Goal: Information Seeking & Learning: Learn about a topic

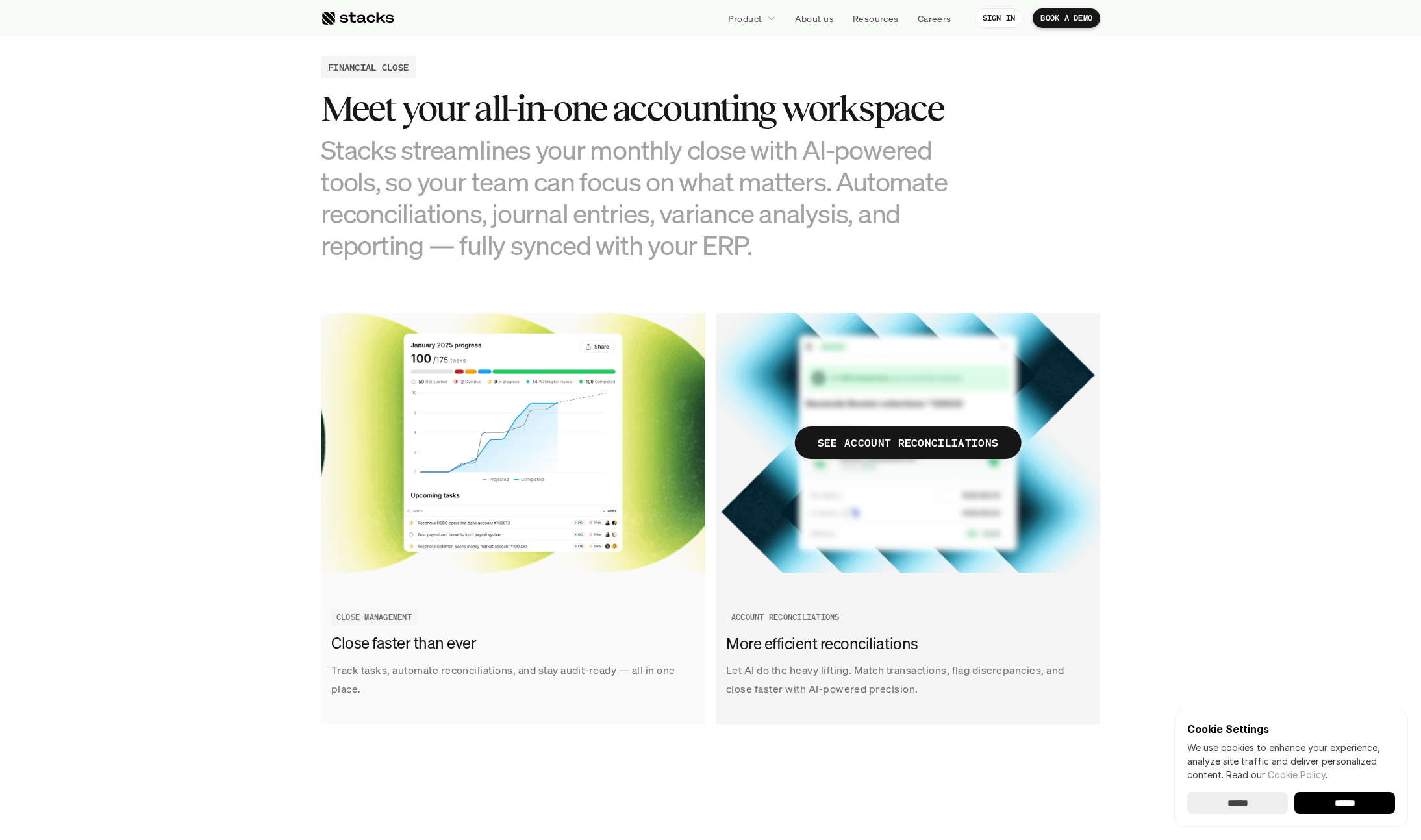
scroll to position [1247, 0]
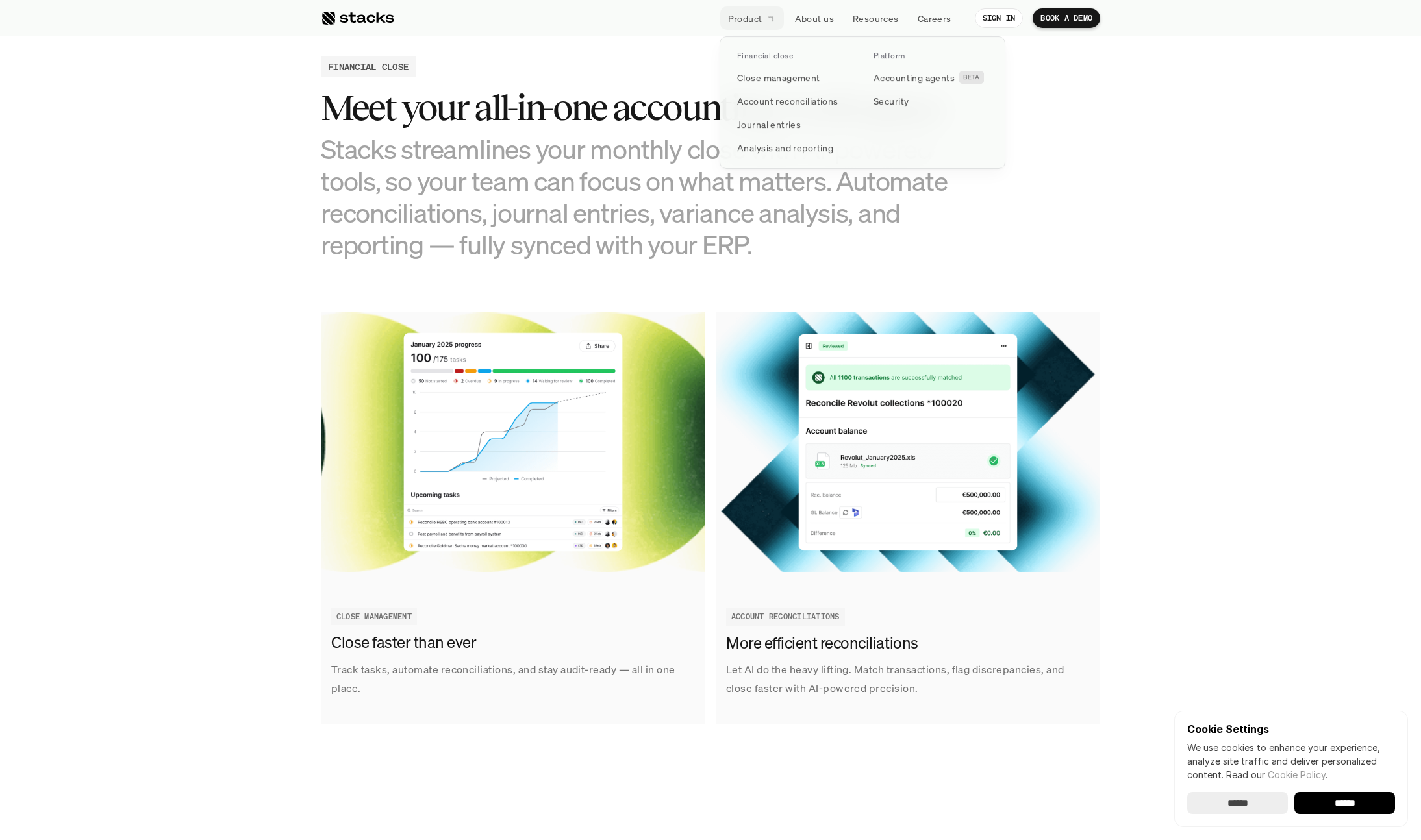
click at [746, 16] on p "Product" at bounding box center [745, 18] width 35 height 14
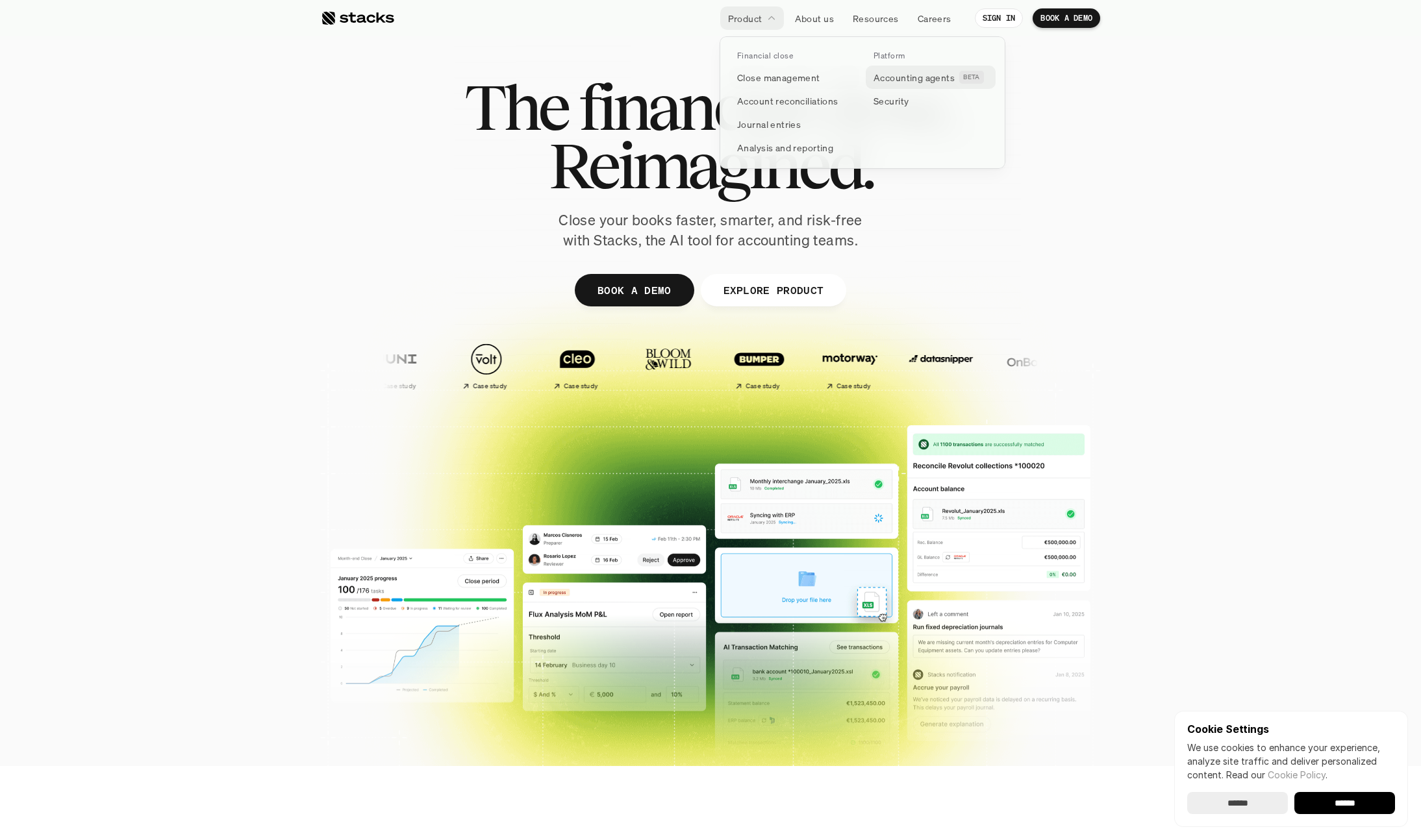
click at [924, 78] on p "Accounting agents" at bounding box center [914, 77] width 81 height 14
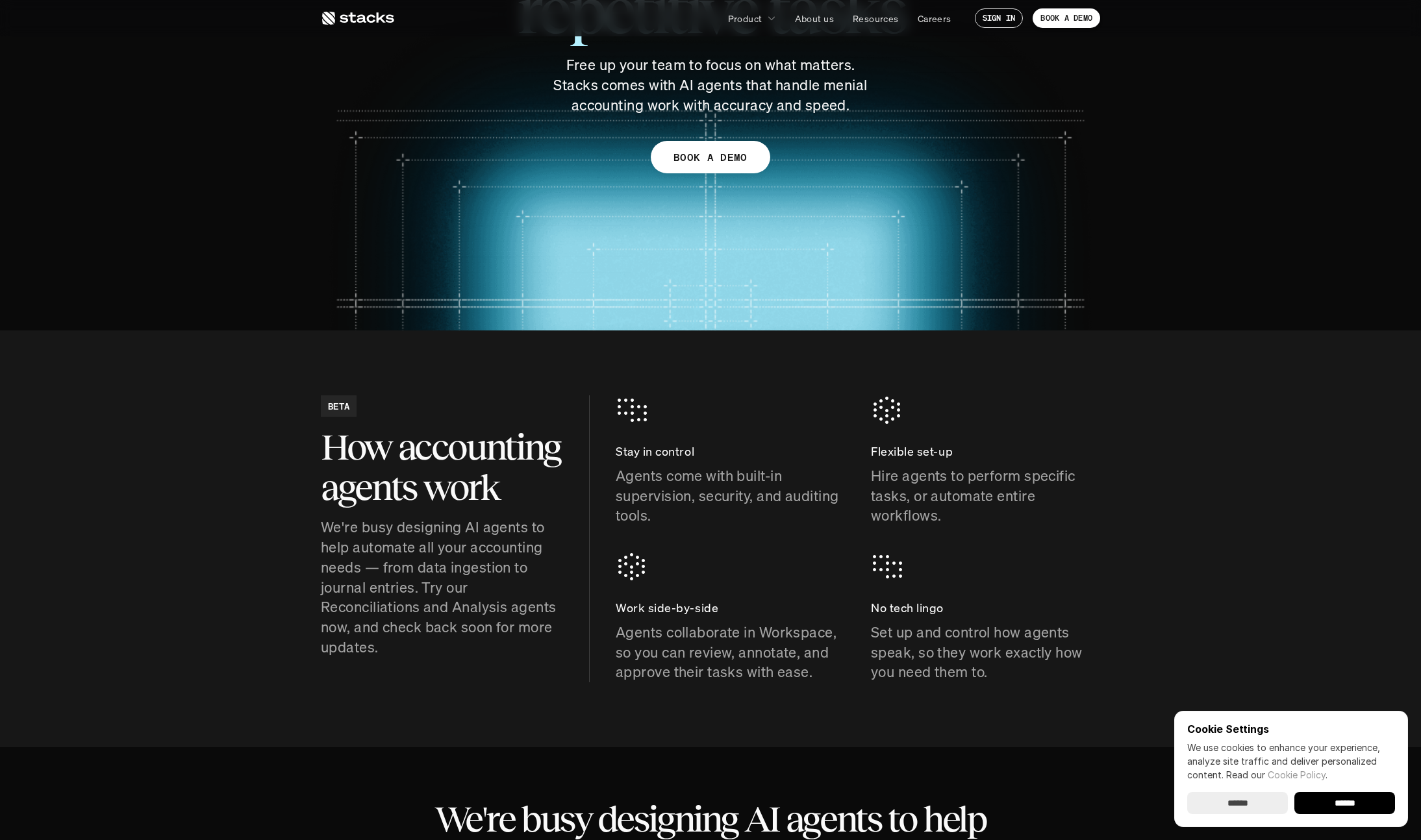
scroll to position [217, 0]
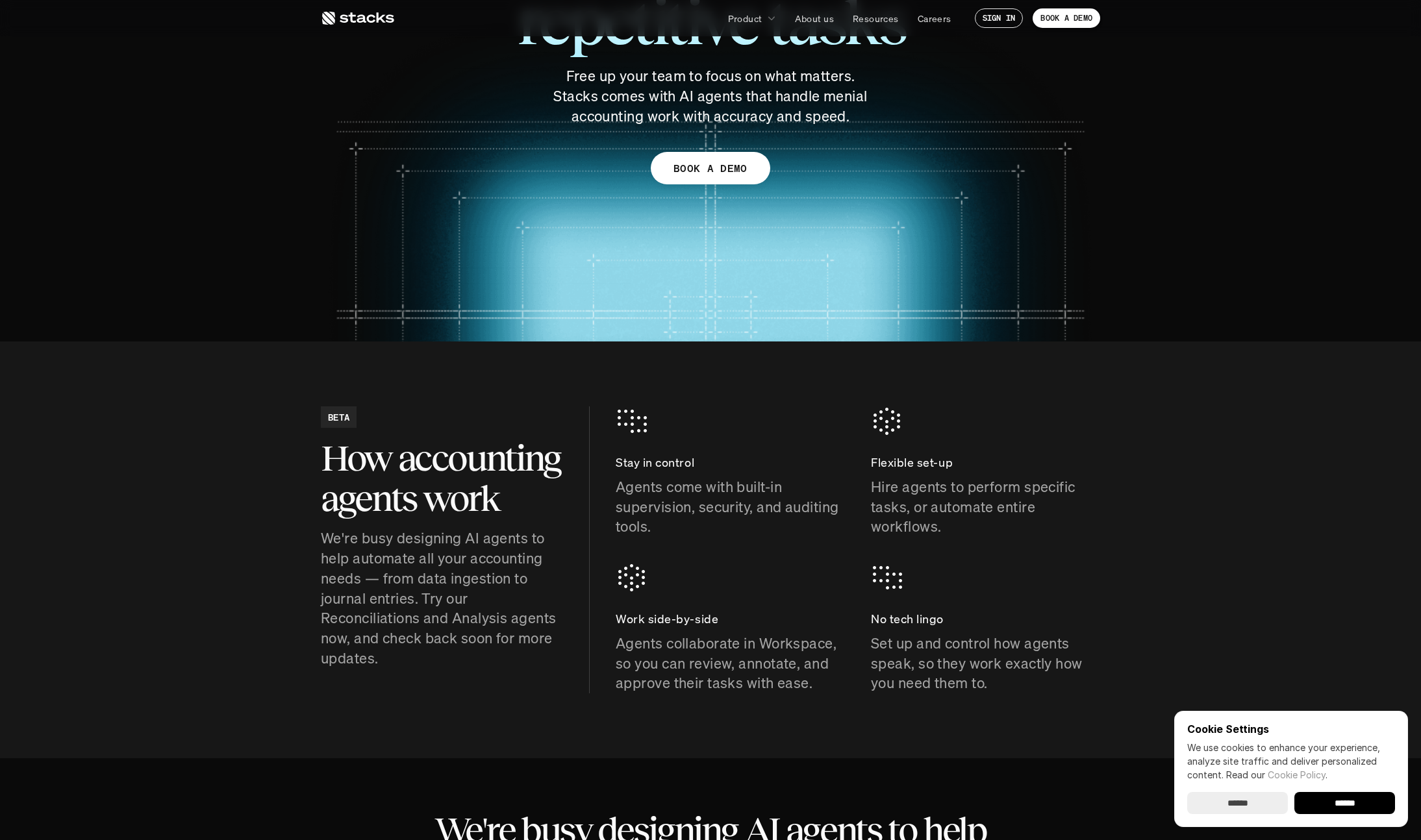
click at [373, 19] on icon at bounding box center [357, 18] width 73 height 16
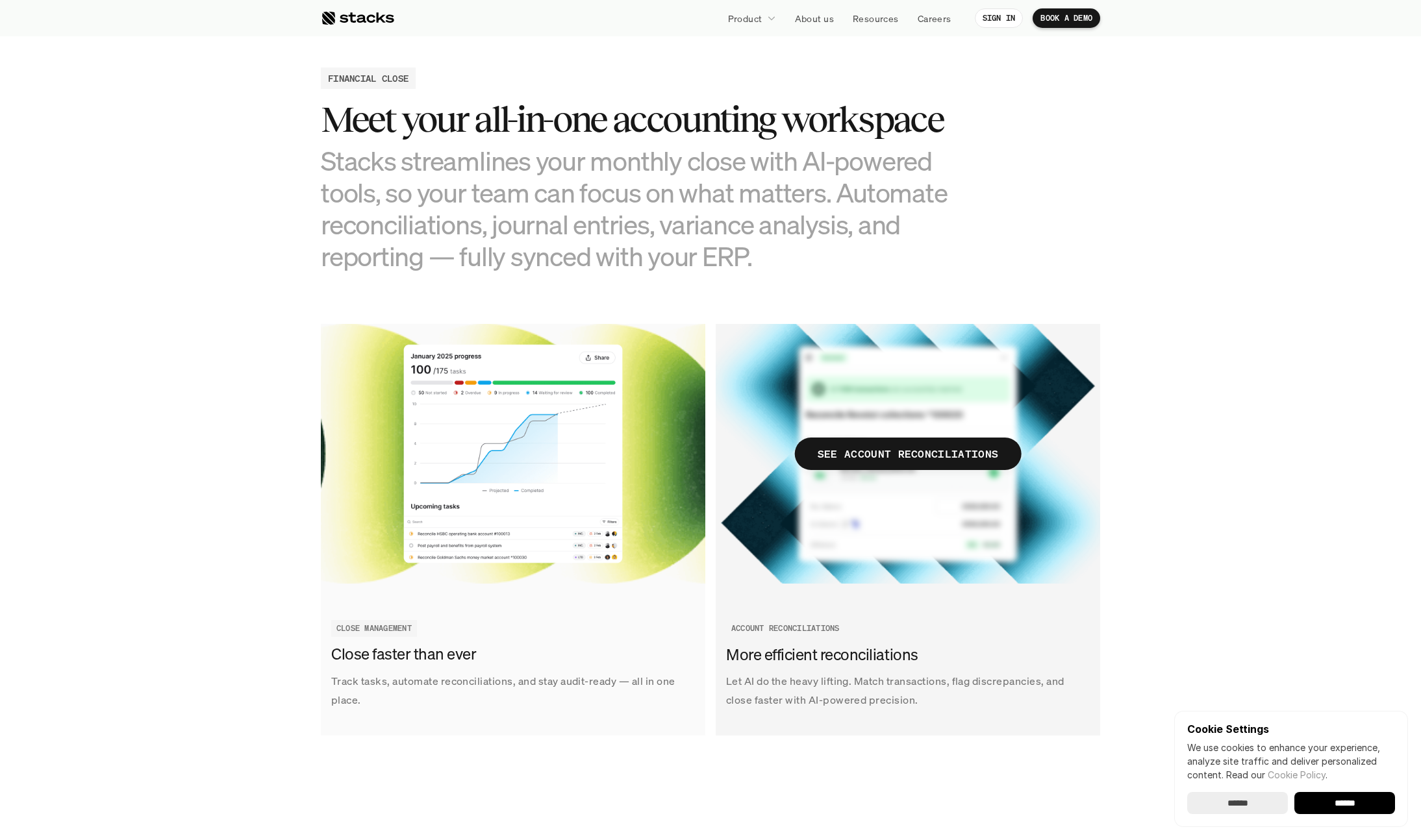
scroll to position [1243, 0]
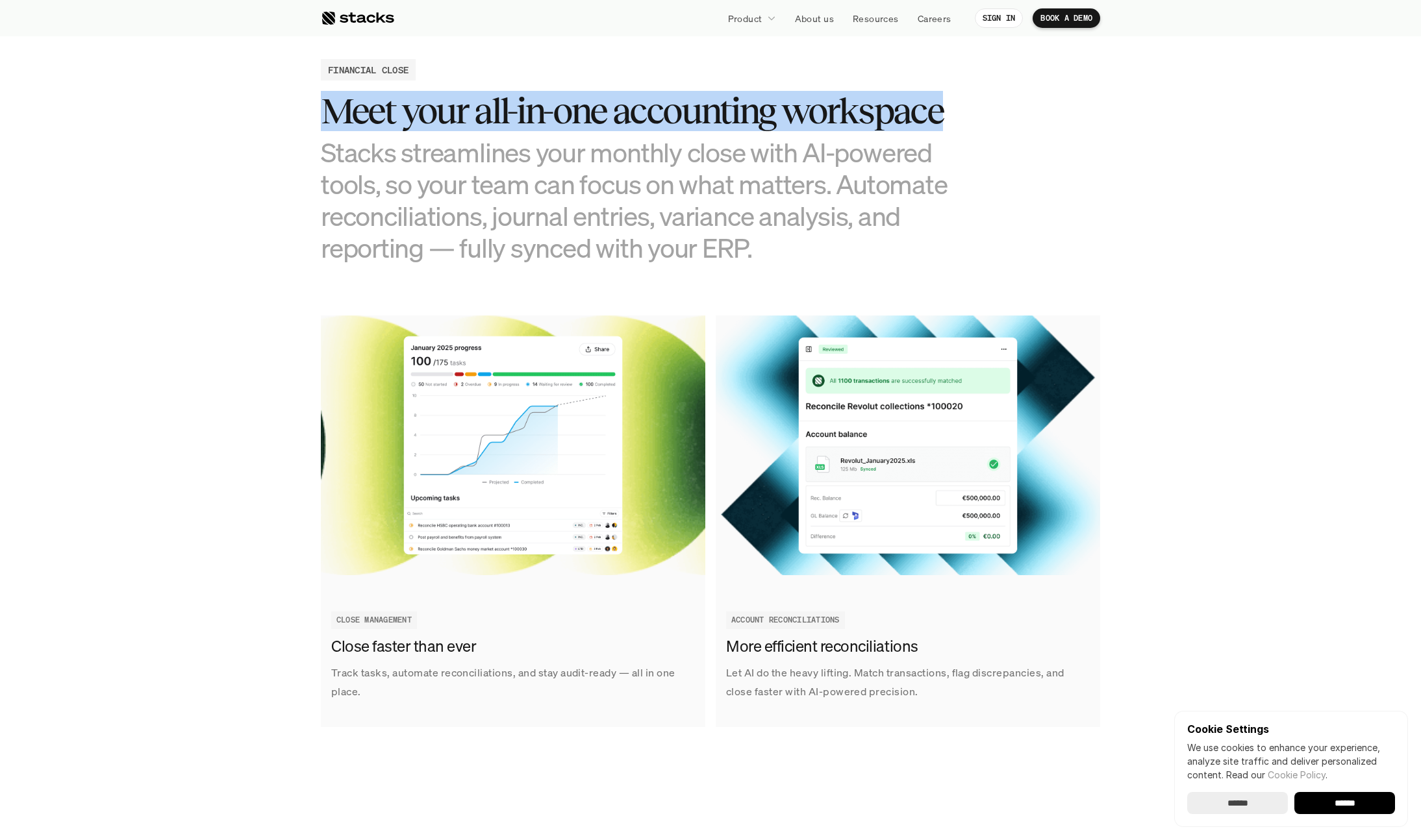
drag, startPoint x: 323, startPoint y: 110, endPoint x: 980, endPoint y: 110, distance: 657.0
click at [980, 110] on div "FINANCIAL CLOSE Meet your all-in-one accounting workspace Stacks streamlines yo…" at bounding box center [710, 161] width 779 height 204
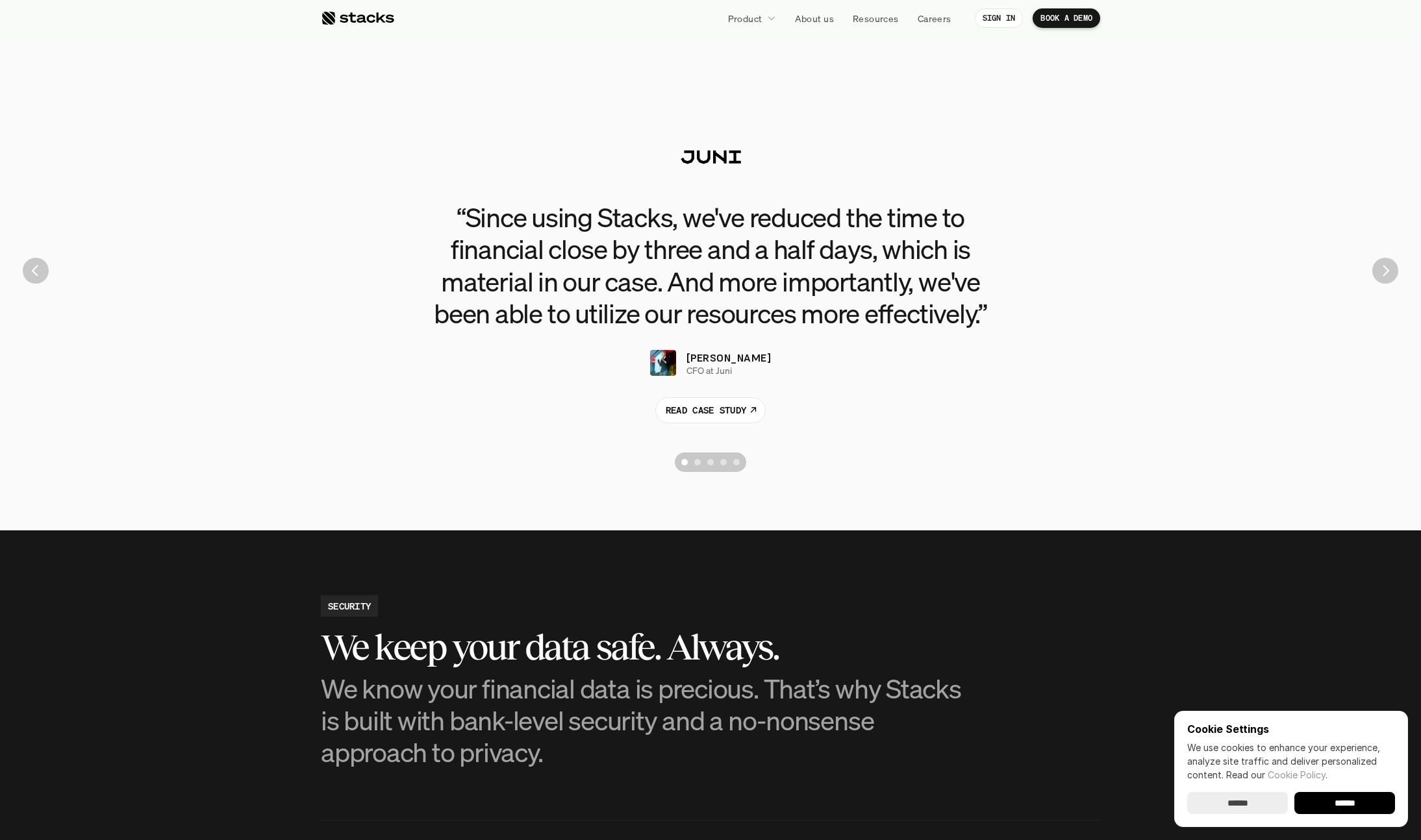
scroll to position [3021, 0]
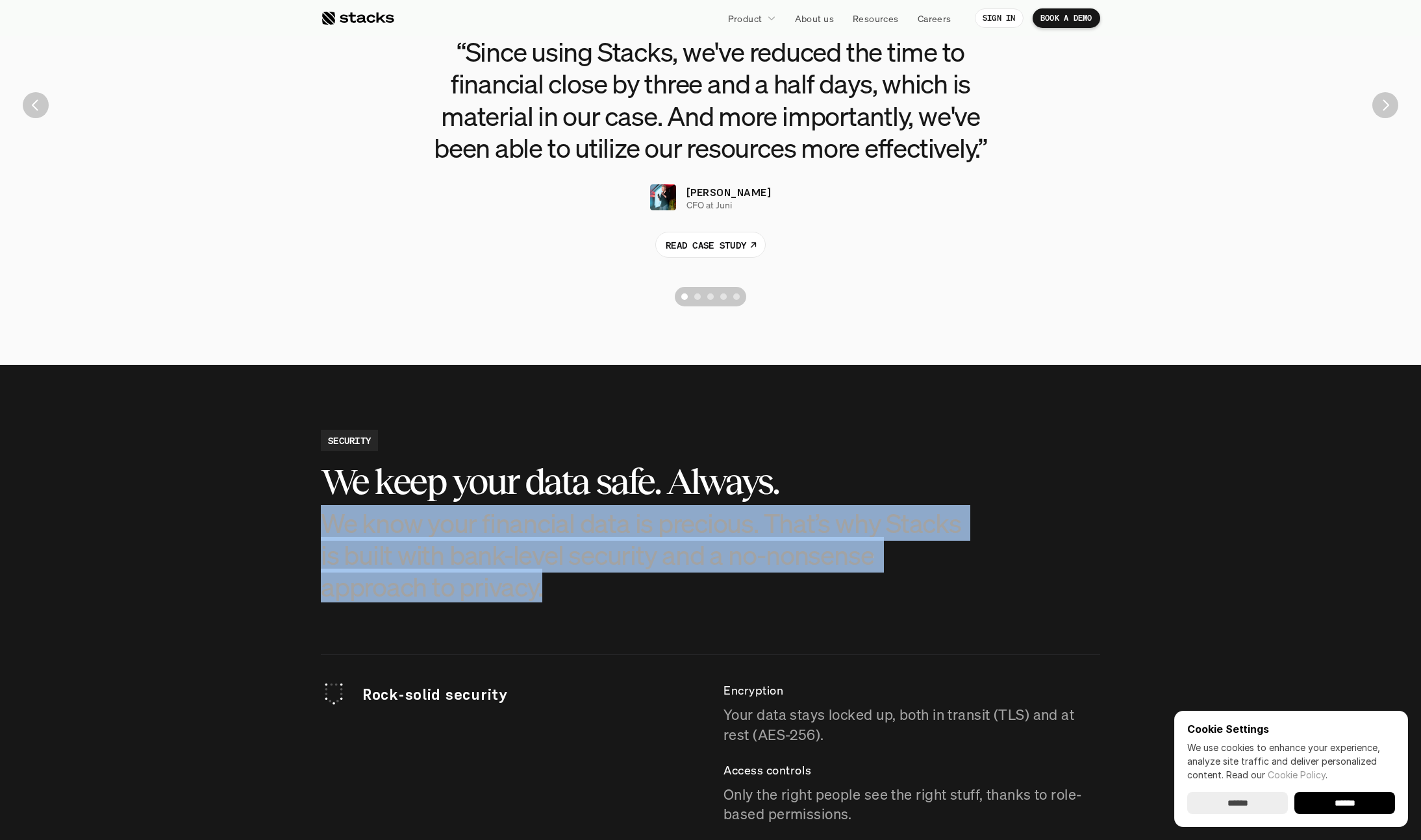
drag, startPoint x: 323, startPoint y: 520, endPoint x: 599, endPoint y: 599, distance: 287.1
click at [599, 599] on p "We know your financial data is precious. That’s why Stacks is built with bank-l…" at bounding box center [645, 555] width 649 height 96
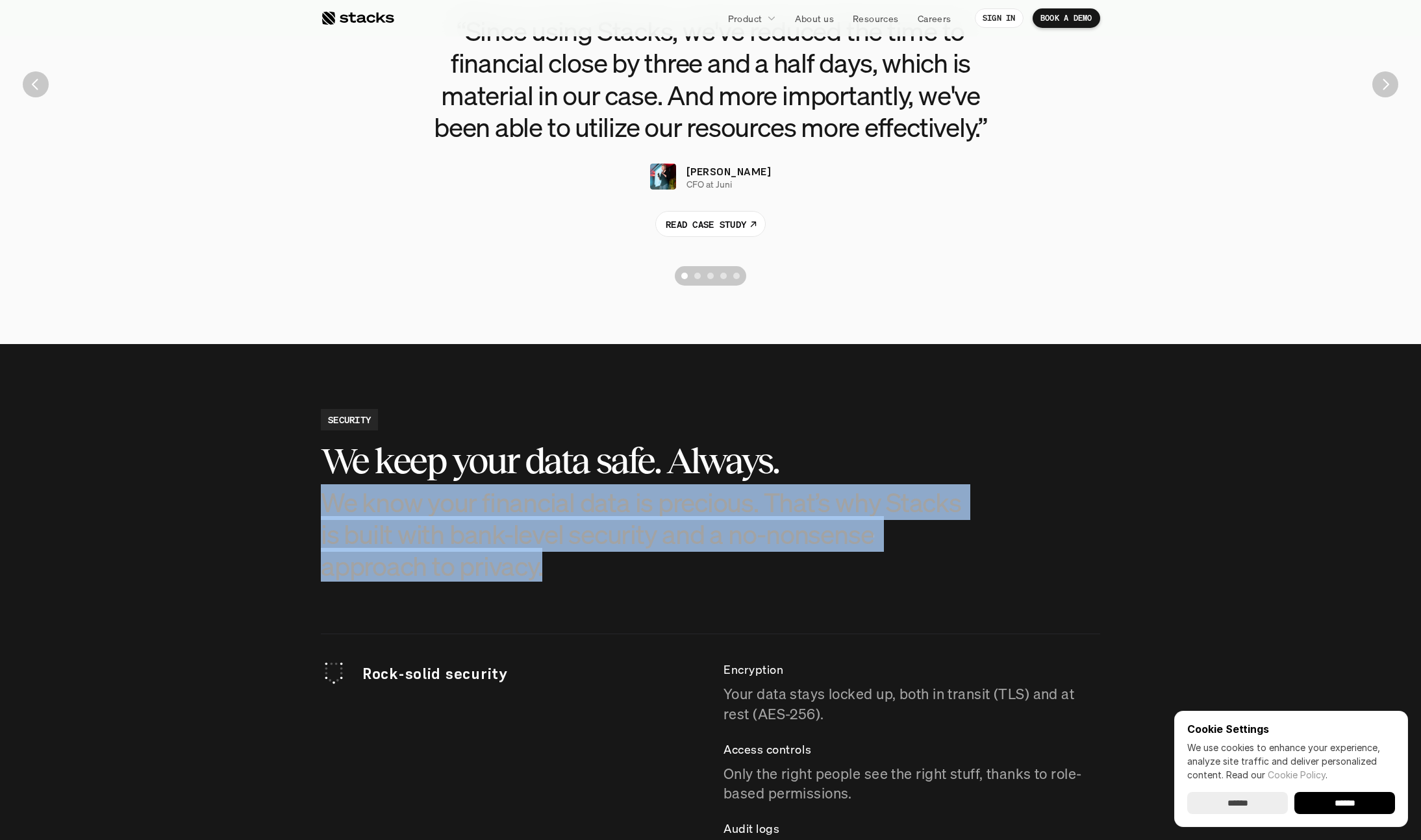
scroll to position [3040, 0]
